Goal: Task Accomplishment & Management: Complete application form

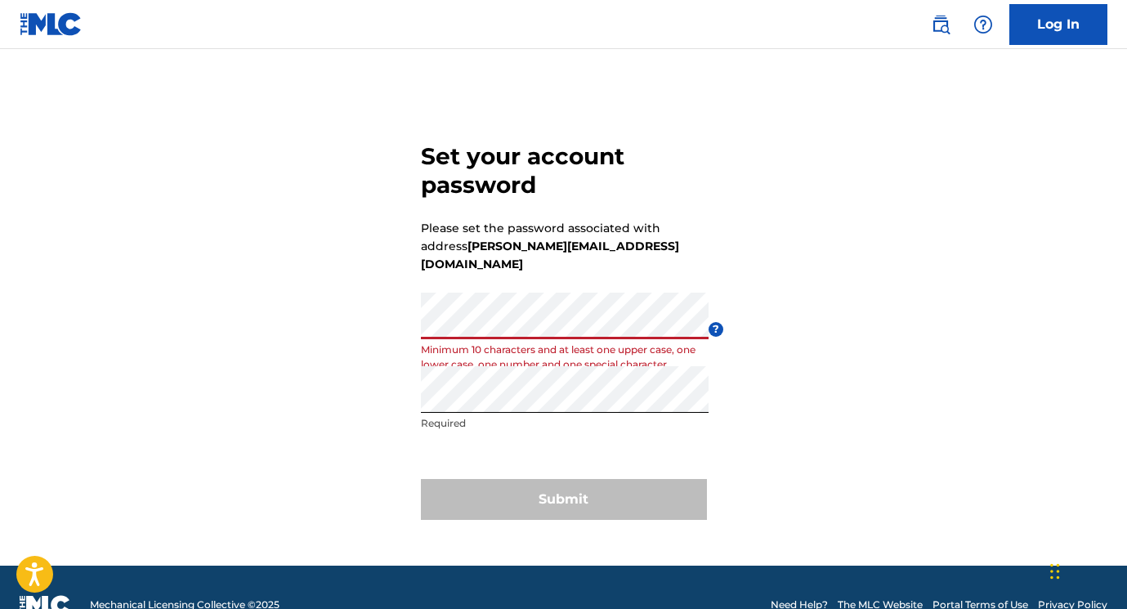
click at [355, 310] on div "Set your account password Please set the password associated with address [PERS…" at bounding box center [563, 328] width 1127 height 476
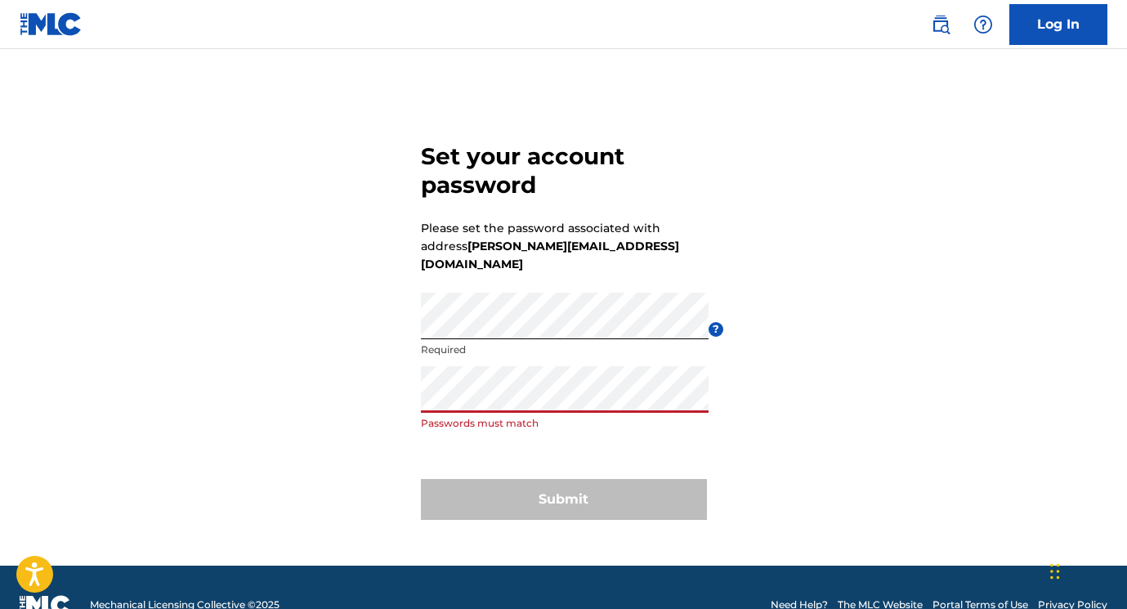
click at [346, 376] on div "Set your account password Please set the password associated with address [PERS…" at bounding box center [563, 328] width 1127 height 476
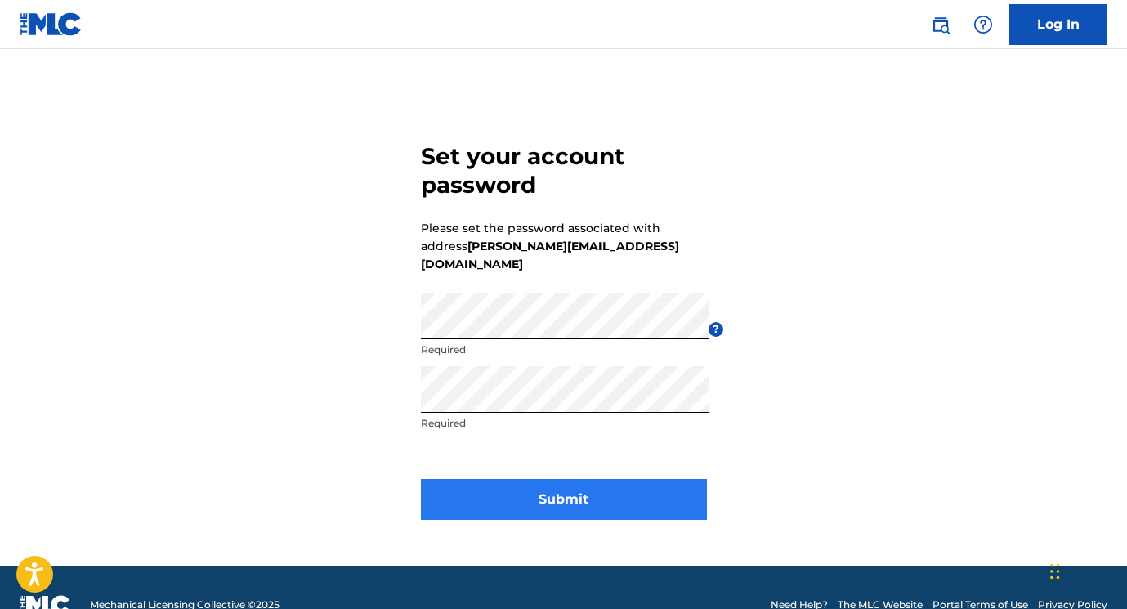
click at [601, 481] on button "Submit" at bounding box center [564, 499] width 286 height 41
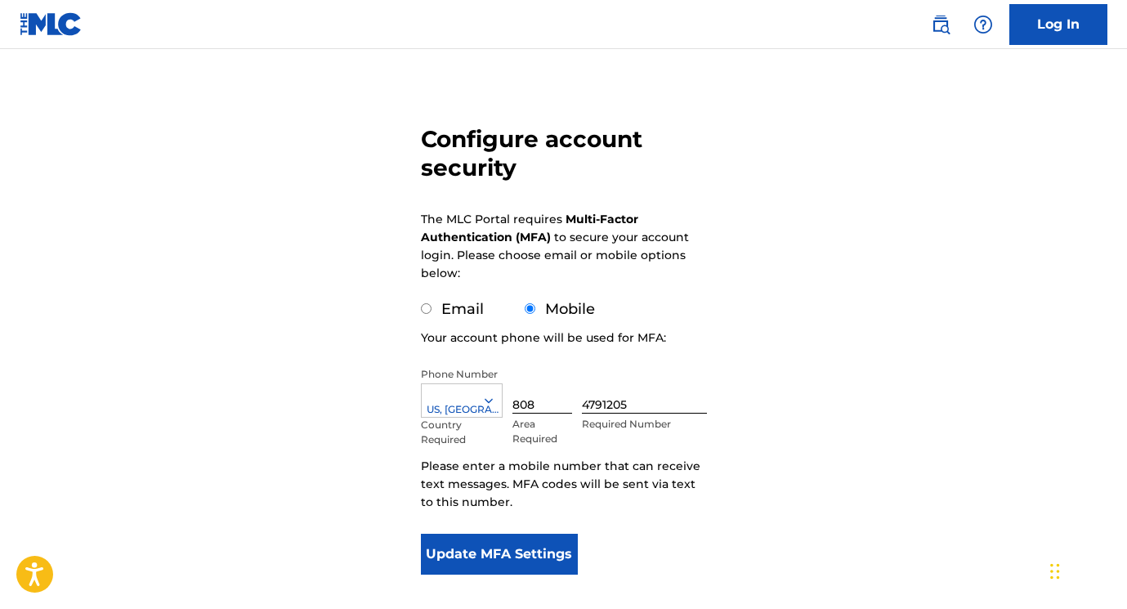
scroll to position [112, 0]
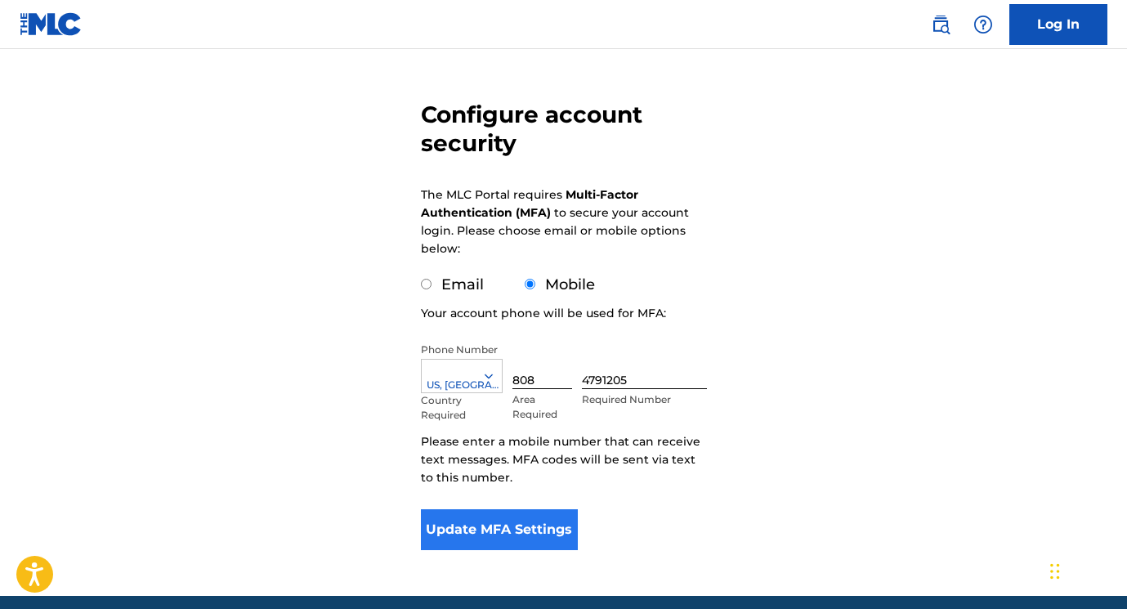
click at [494, 525] on button "Update MFA Settings" at bounding box center [500, 529] width 158 height 41
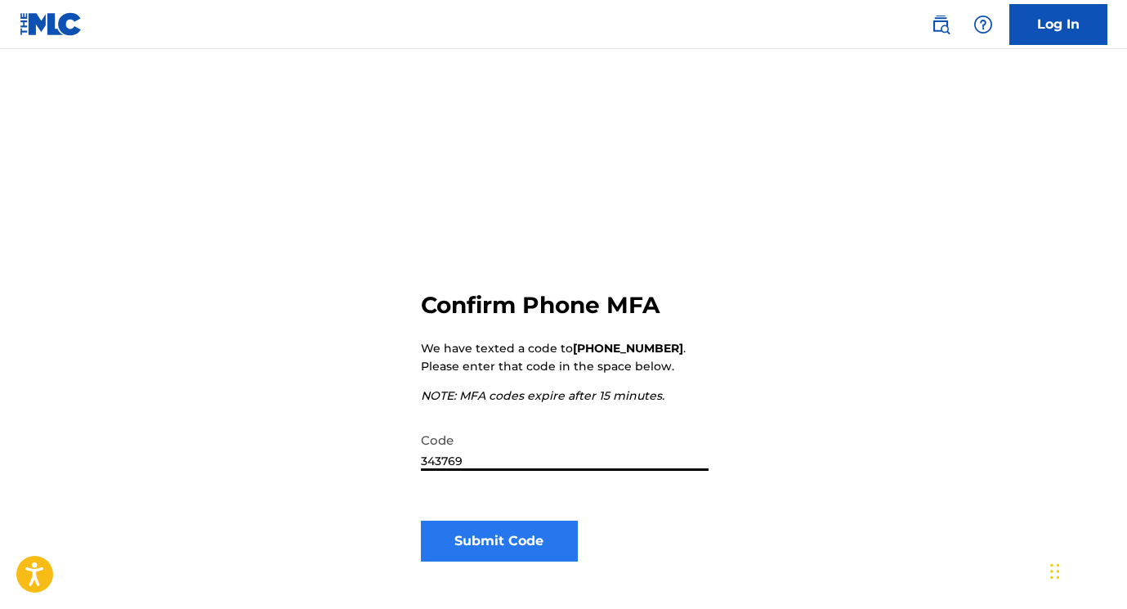
type input "343769"
click at [496, 556] on button "Submit Code" at bounding box center [500, 540] width 158 height 41
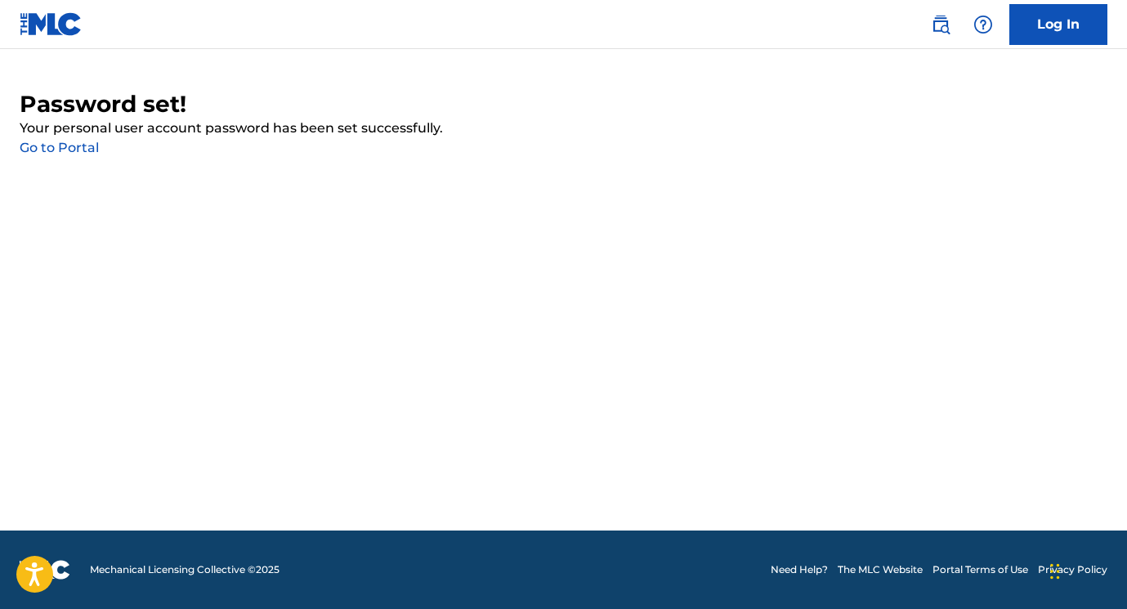
click at [62, 145] on link "Go to Portal" at bounding box center [59, 148] width 79 height 16
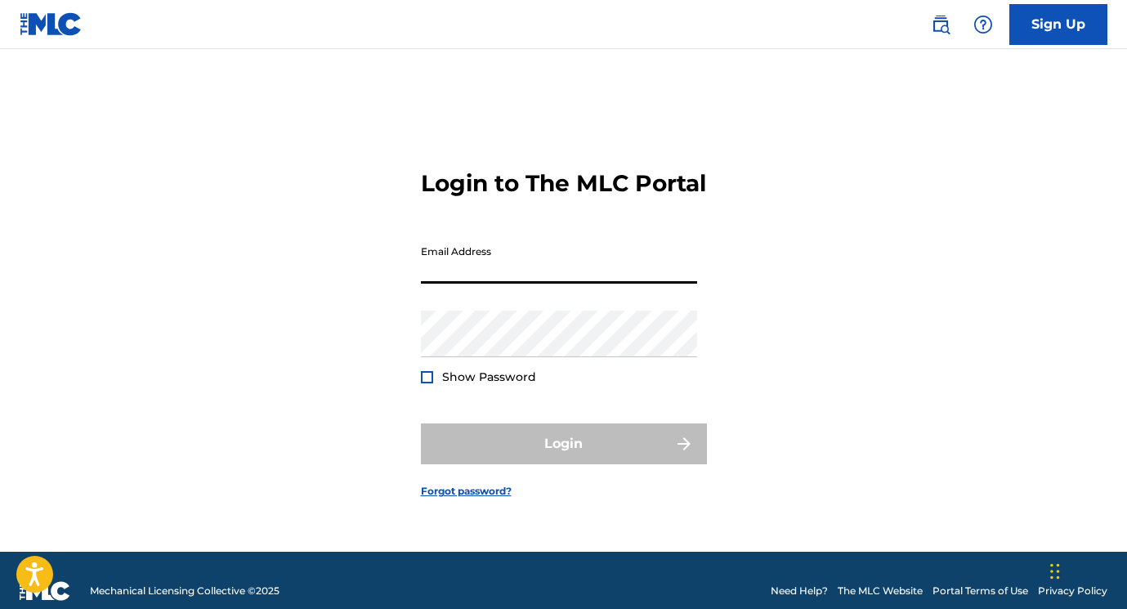
type input "[PERSON_NAME][EMAIL_ADDRESS][DOMAIN_NAME]"
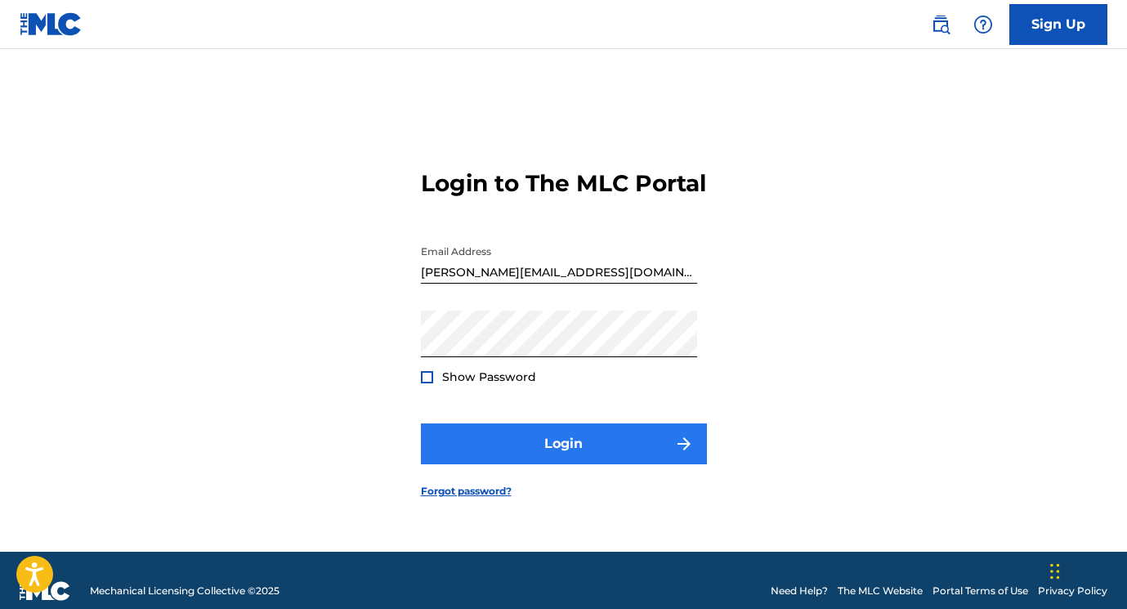
click at [567, 457] on button "Login" at bounding box center [564, 443] width 286 height 41
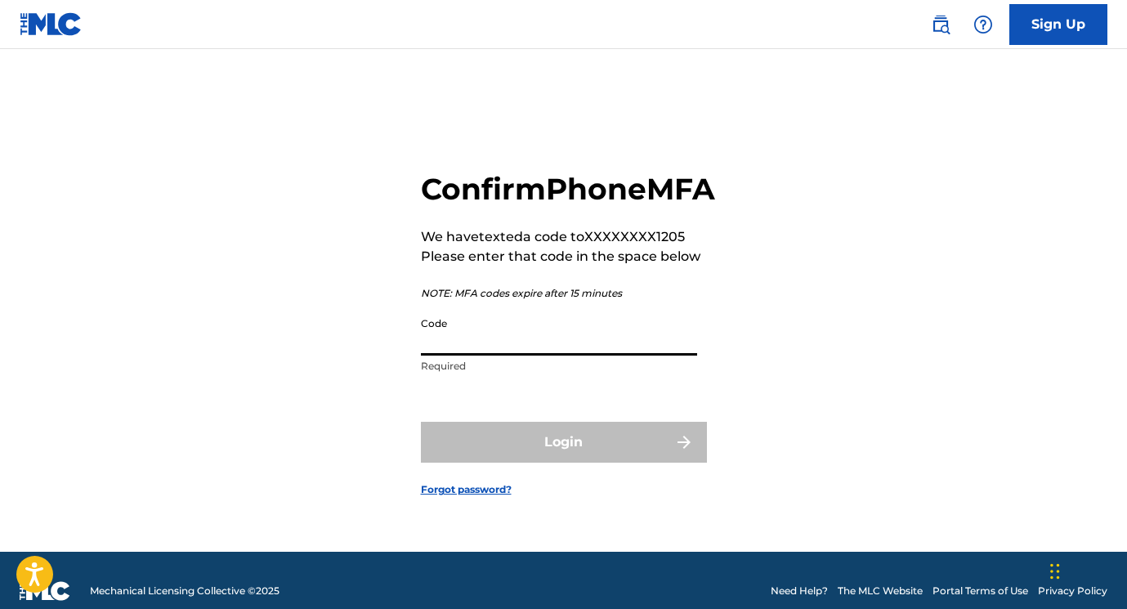
click at [454, 339] on input "Code" at bounding box center [559, 332] width 276 height 47
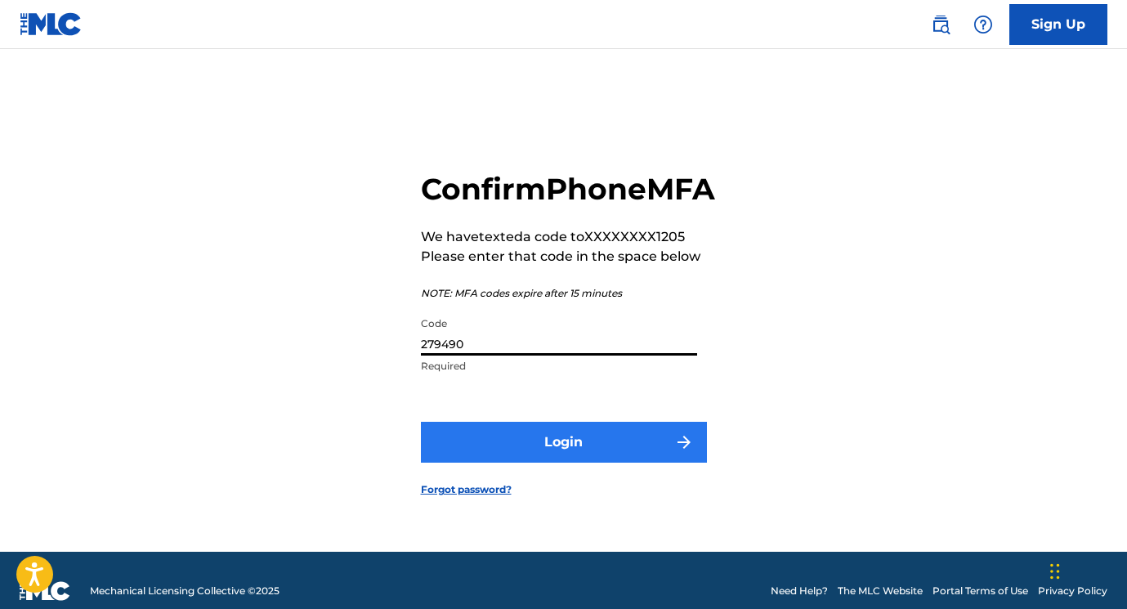
type input "279490"
click at [557, 460] on button "Login" at bounding box center [564, 442] width 286 height 41
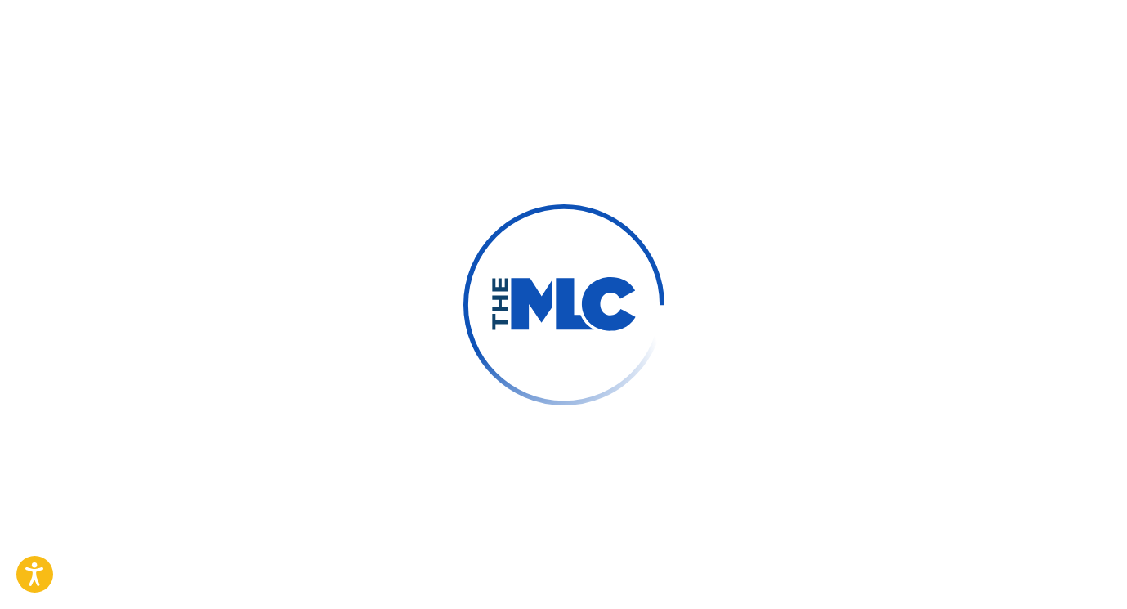
scroll to position [74, 0]
